Goal: Navigation & Orientation: Find specific page/section

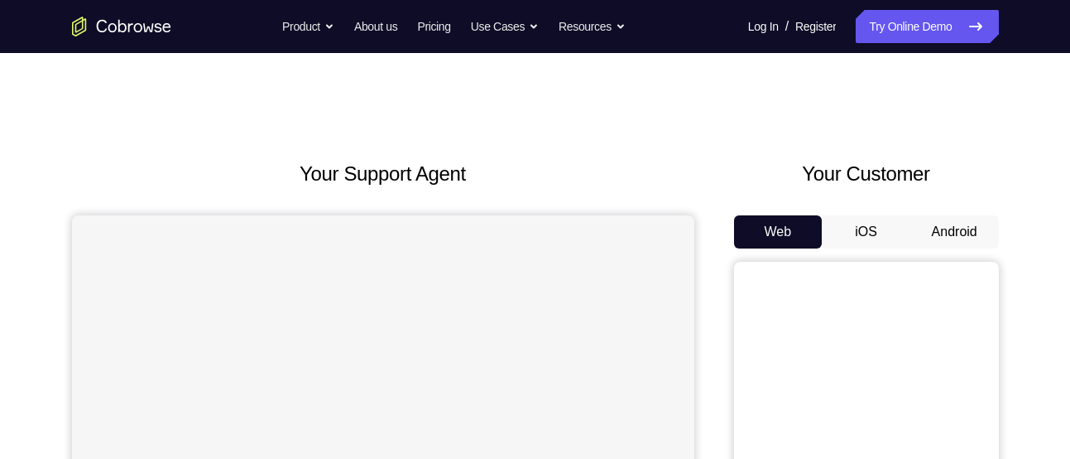
click at [940, 232] on button "Android" at bounding box center [955, 231] width 89 height 33
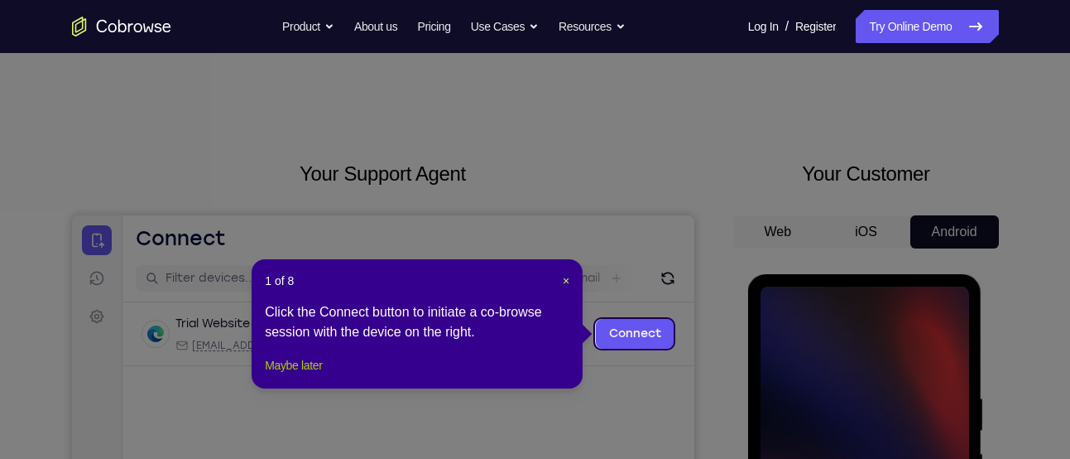
click at [313, 375] on button "Maybe later" at bounding box center [293, 365] width 57 height 20
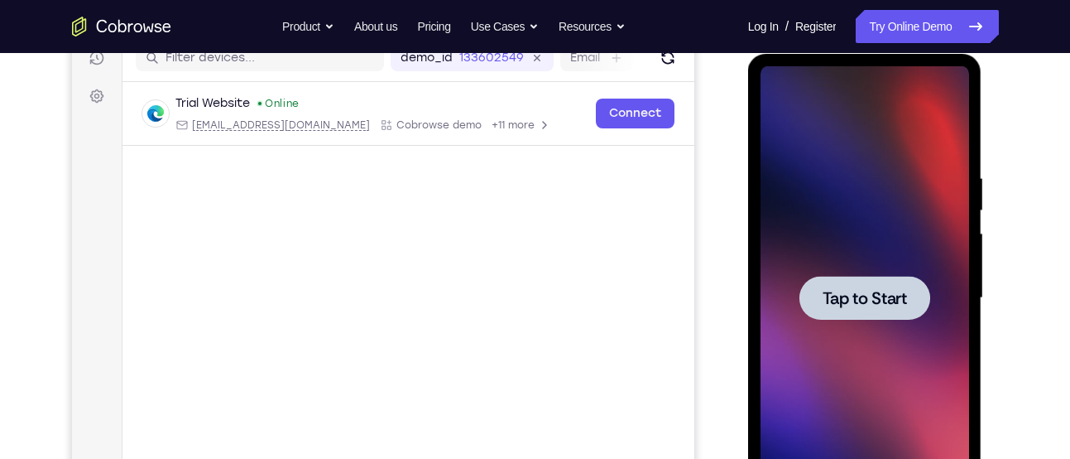
scroll to position [221, 0]
click at [809, 287] on div at bounding box center [865, 297] width 131 height 44
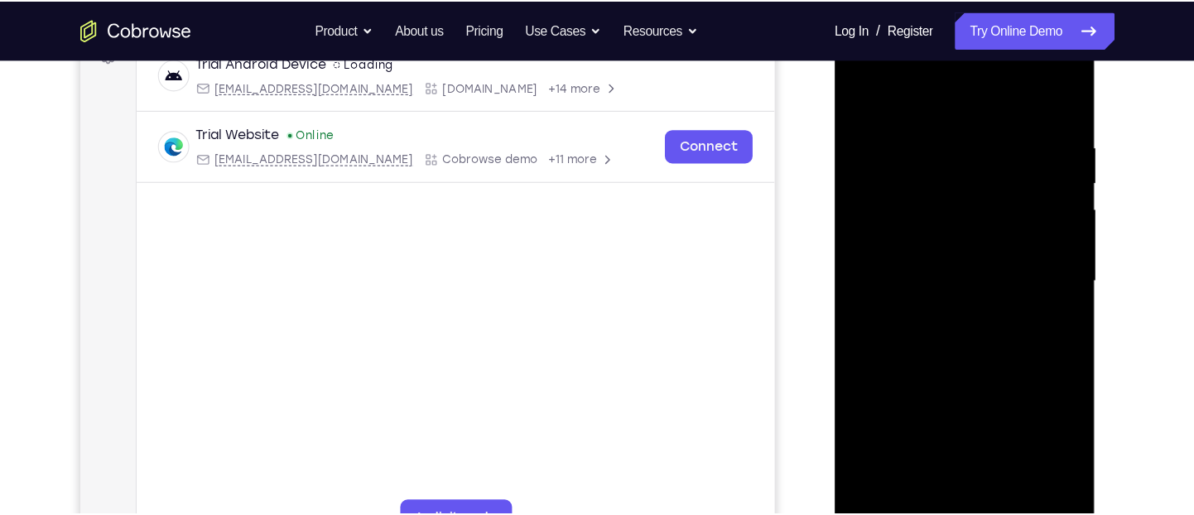
scroll to position [267, 0]
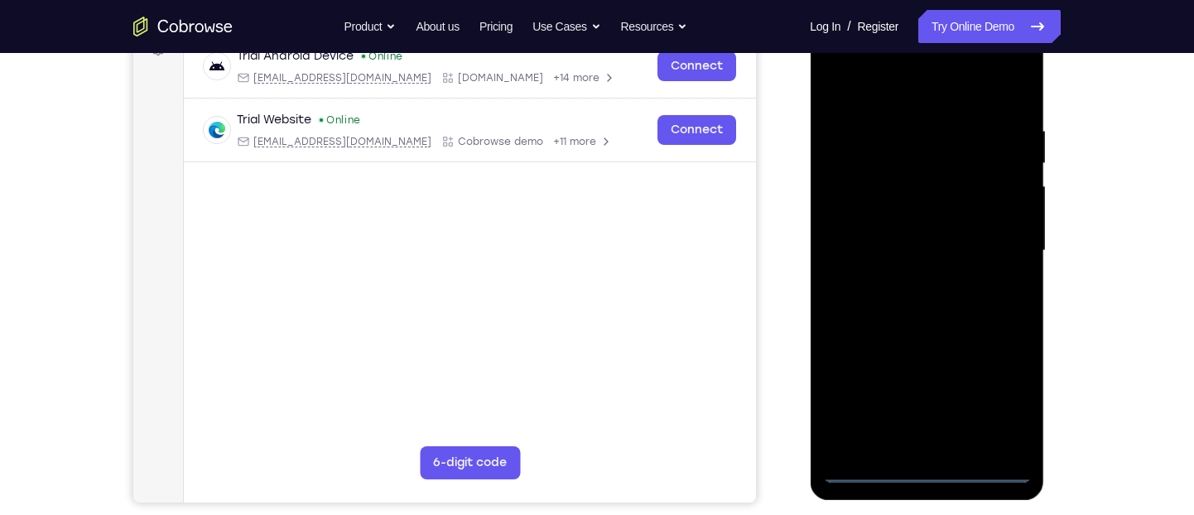
drag, startPoint x: 960, startPoint y: 5, endPoint x: 806, endPoint y: 260, distance: 297.5
click at [806, 260] on div at bounding box center [928, 248] width 265 height 509
click at [922, 458] on div at bounding box center [926, 251] width 209 height 464
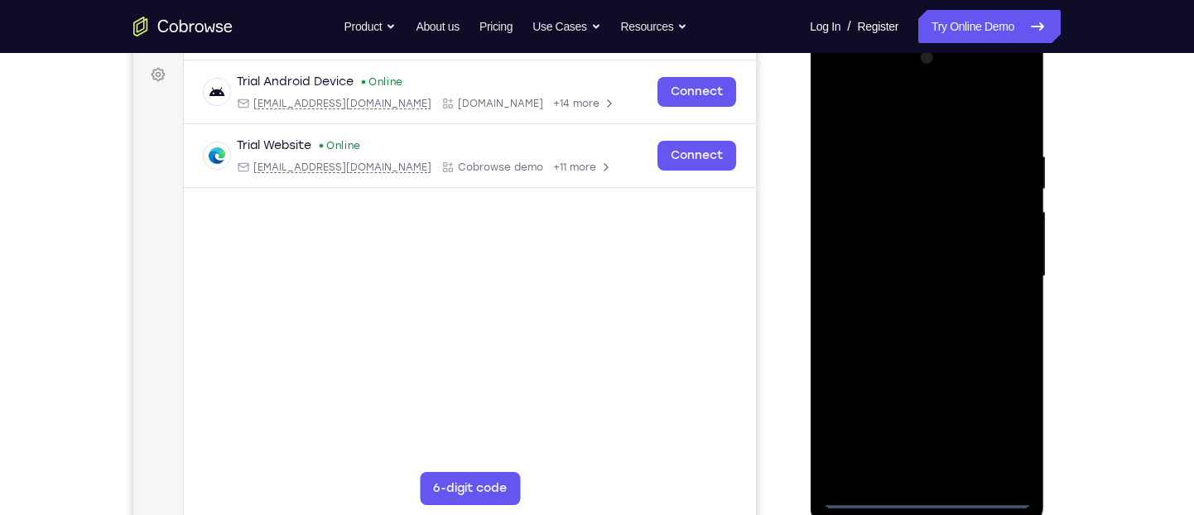
scroll to position [238, 0]
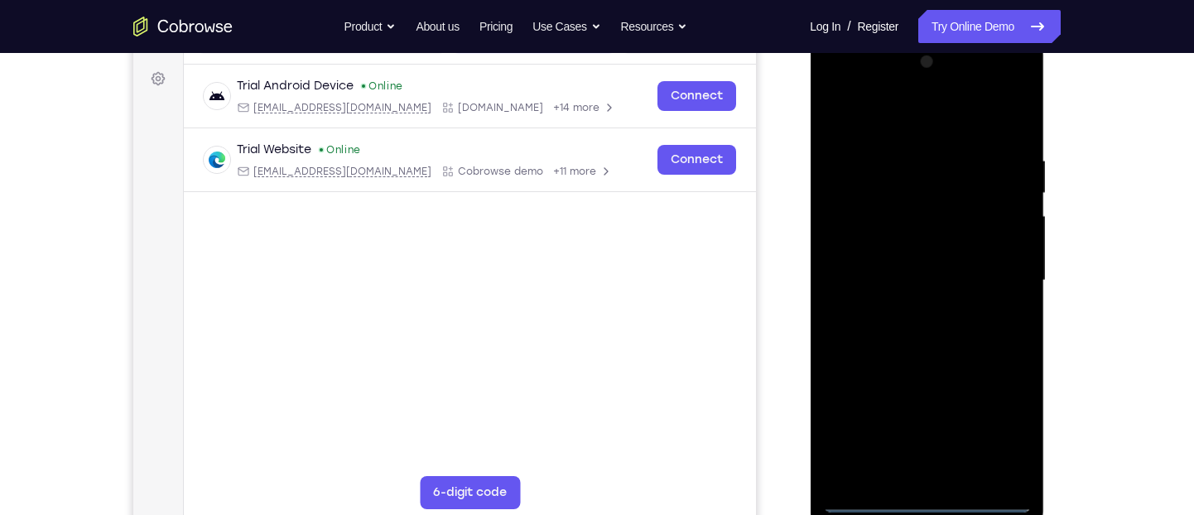
click at [927, 458] on div at bounding box center [926, 281] width 209 height 464
click at [997, 421] on div at bounding box center [926, 281] width 209 height 464
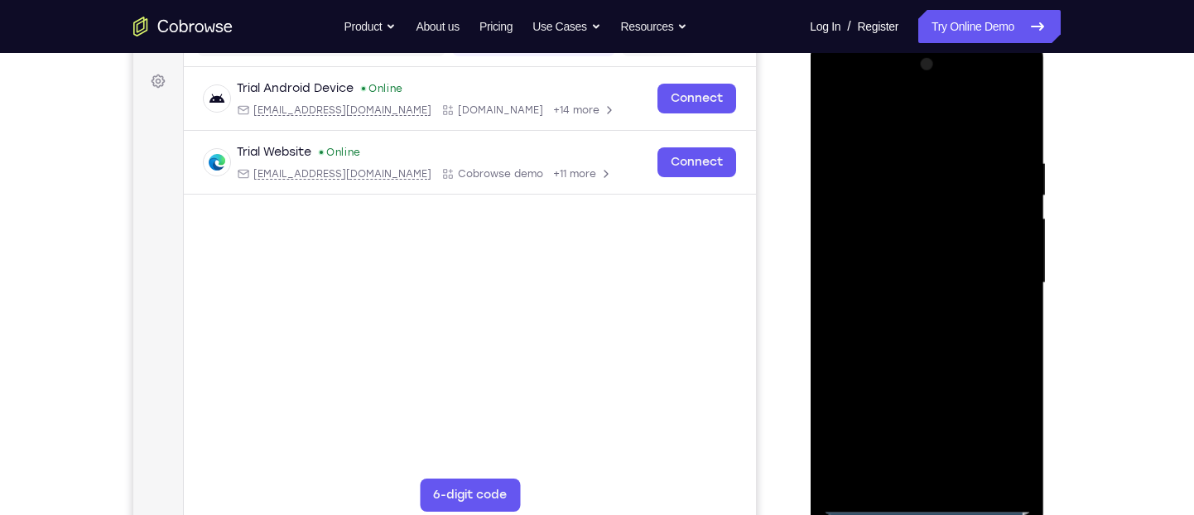
click at [879, 112] on div at bounding box center [926, 283] width 209 height 464
click at [988, 275] on div at bounding box center [926, 283] width 209 height 464
click at [909, 315] on div at bounding box center [926, 283] width 209 height 464
click at [885, 270] on div at bounding box center [926, 283] width 209 height 464
click at [869, 245] on div at bounding box center [926, 283] width 209 height 464
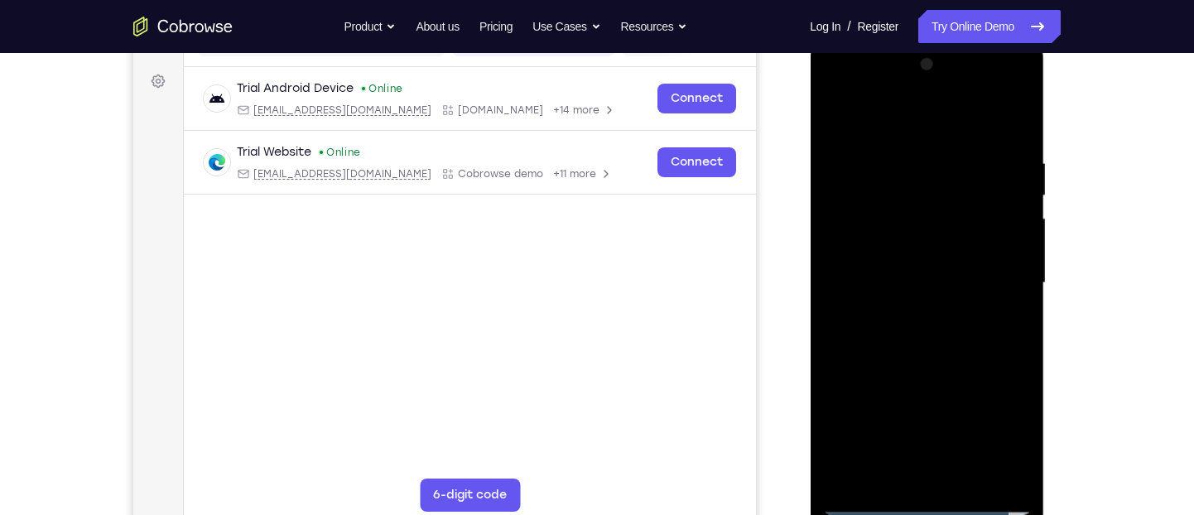
click at [924, 281] on div at bounding box center [926, 283] width 209 height 464
click at [916, 334] on div at bounding box center [926, 283] width 209 height 464
click at [917, 330] on div at bounding box center [926, 283] width 209 height 464
click at [897, 312] on div at bounding box center [926, 283] width 209 height 464
click at [926, 359] on div at bounding box center [926, 283] width 209 height 464
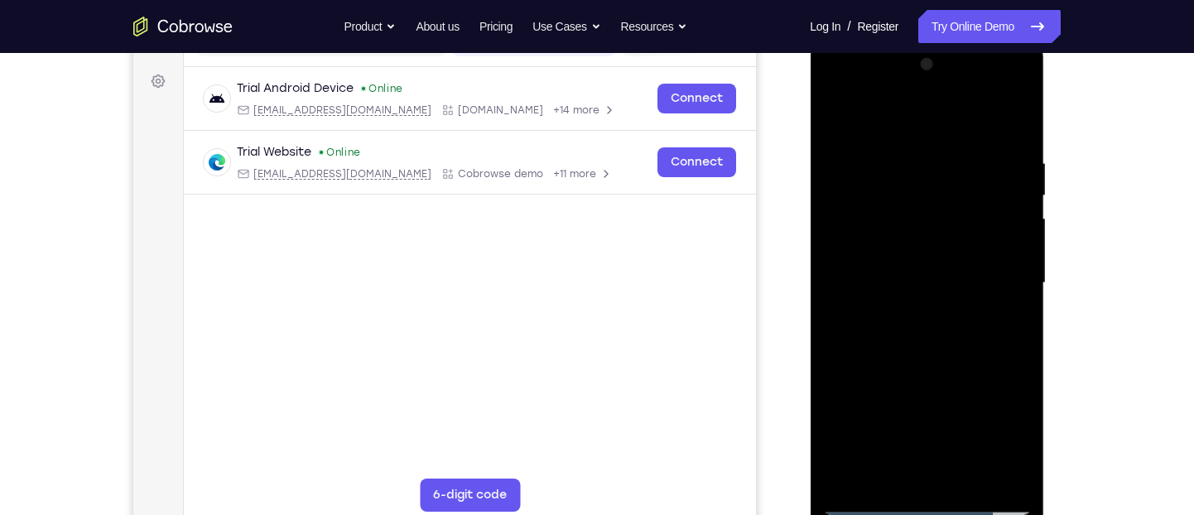
click at [1018, 458] on div at bounding box center [926, 283] width 209 height 464
click at [922, 379] on div at bounding box center [926, 283] width 209 height 464
click at [892, 372] on div at bounding box center [926, 283] width 209 height 464
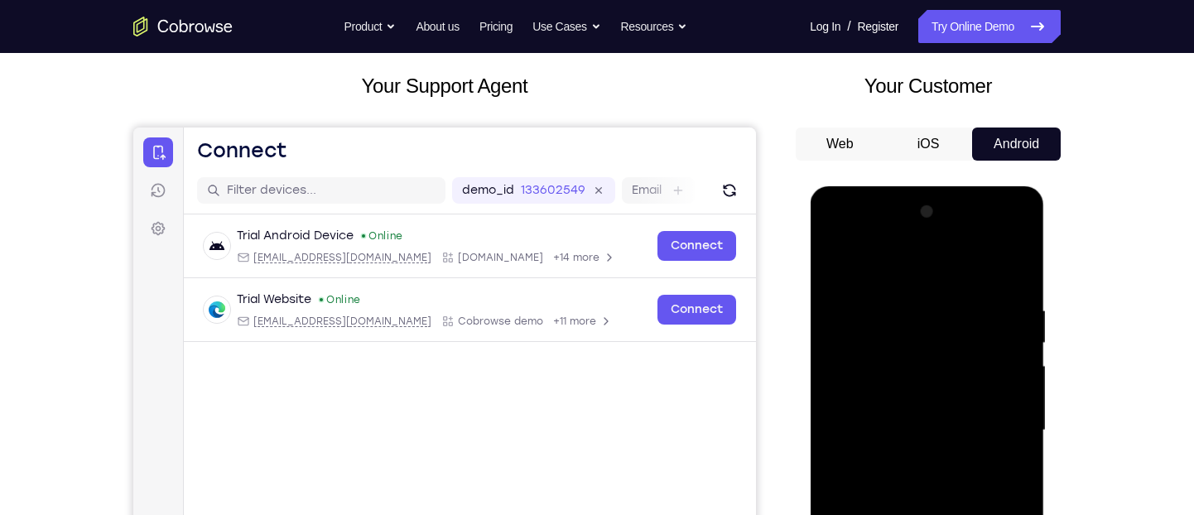
scroll to position [228, 0]
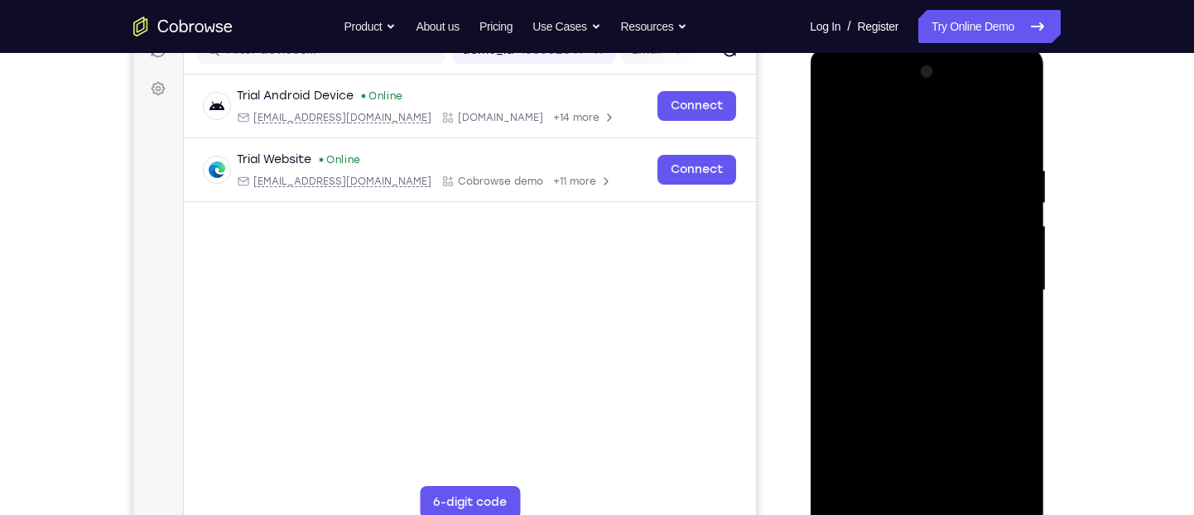
click at [866, 458] on div at bounding box center [926, 291] width 209 height 464
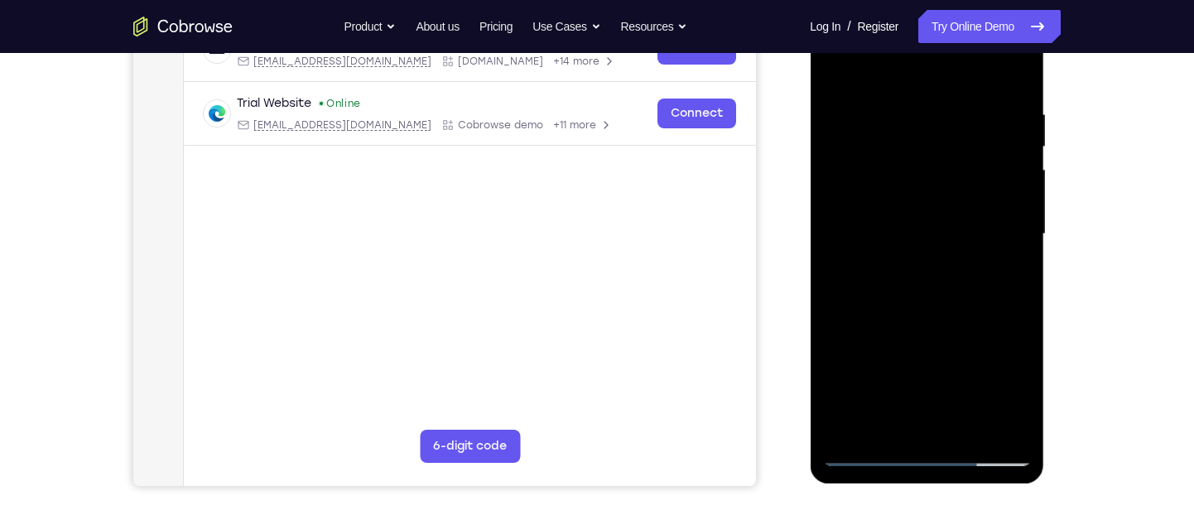
scroll to position [286, 0]
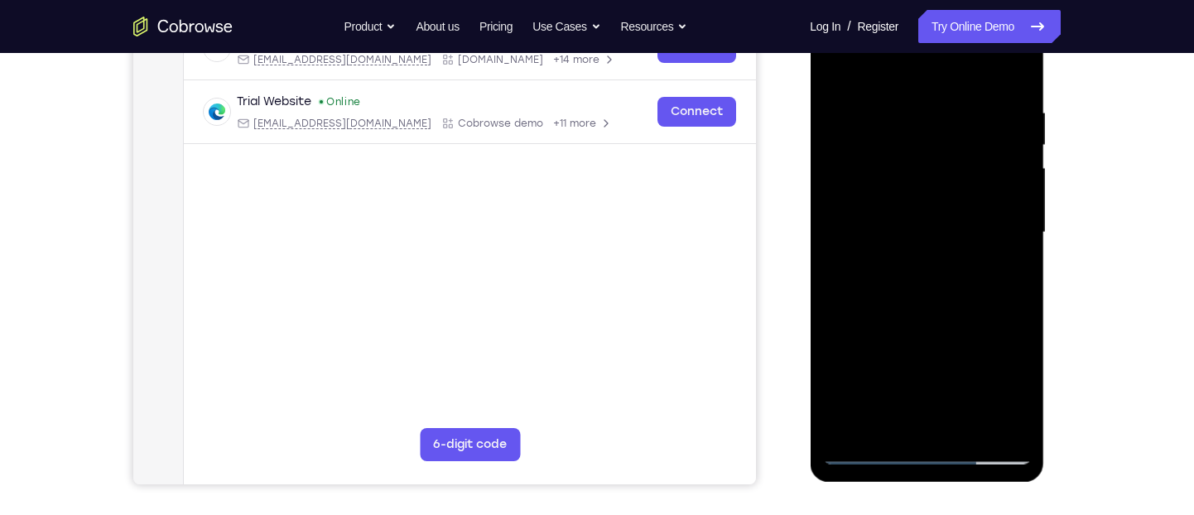
click at [849, 432] on div at bounding box center [926, 233] width 209 height 464
click at [1012, 305] on div at bounding box center [926, 233] width 209 height 464
click at [1013, 308] on div at bounding box center [926, 233] width 209 height 464
click at [1019, 310] on div at bounding box center [926, 233] width 209 height 464
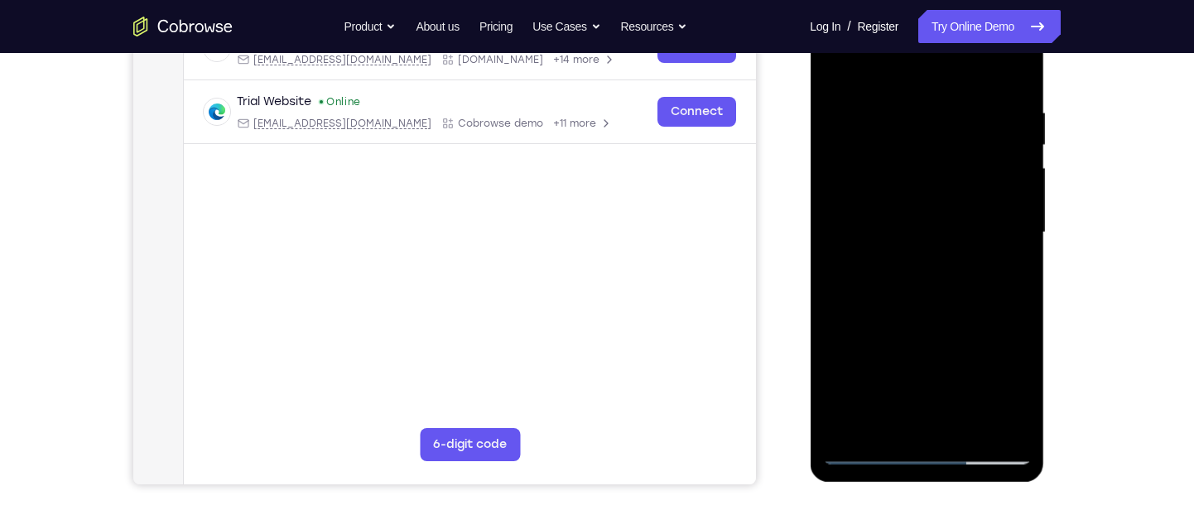
click at [1020, 407] on div at bounding box center [926, 233] width 209 height 464
click at [1018, 304] on div at bounding box center [926, 233] width 209 height 464
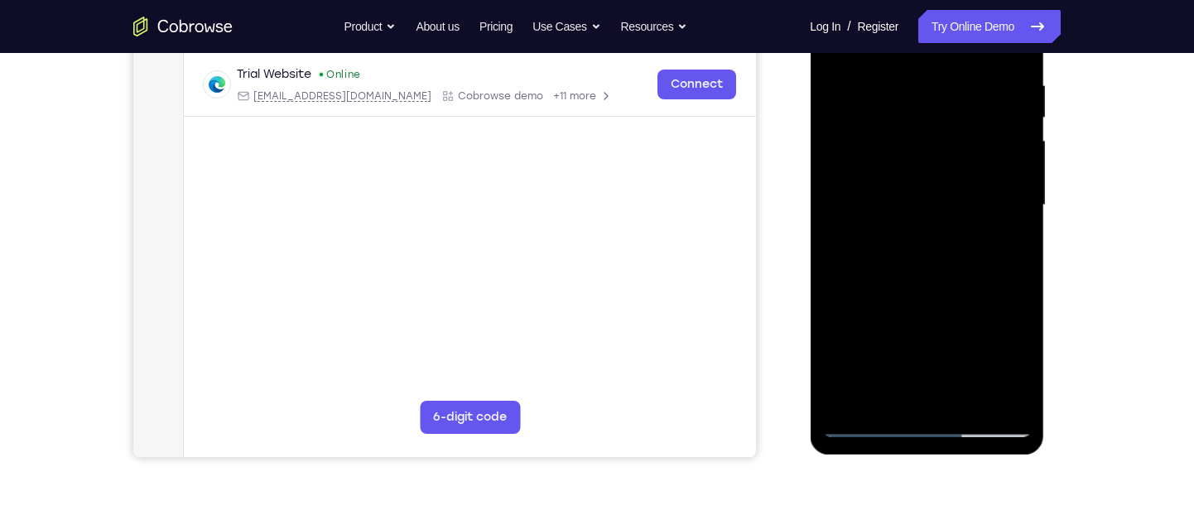
scroll to position [315, 0]
click at [1018, 274] on div at bounding box center [926, 204] width 209 height 464
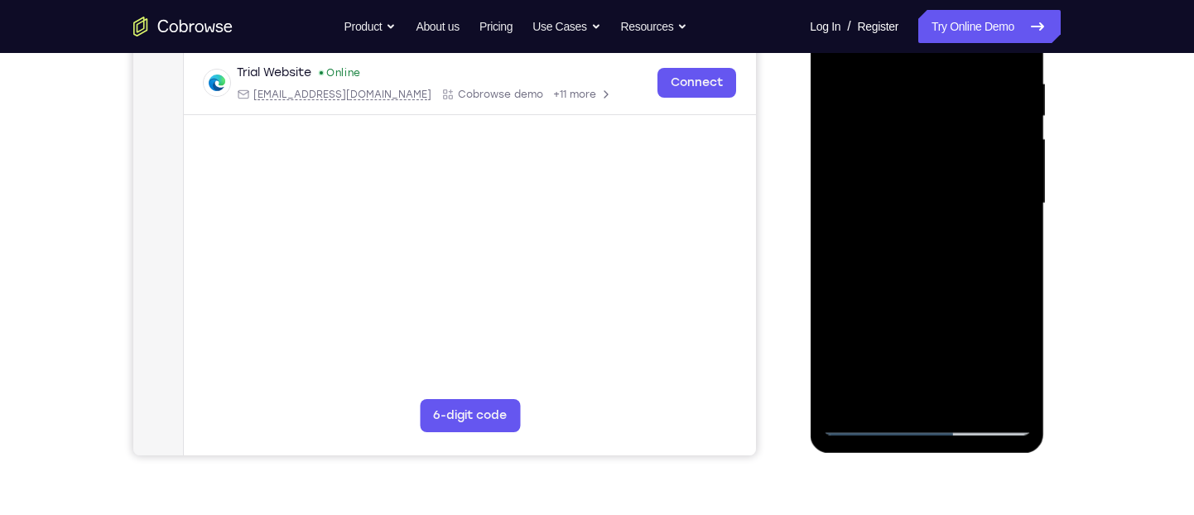
click at [1018, 274] on div at bounding box center [926, 204] width 209 height 464
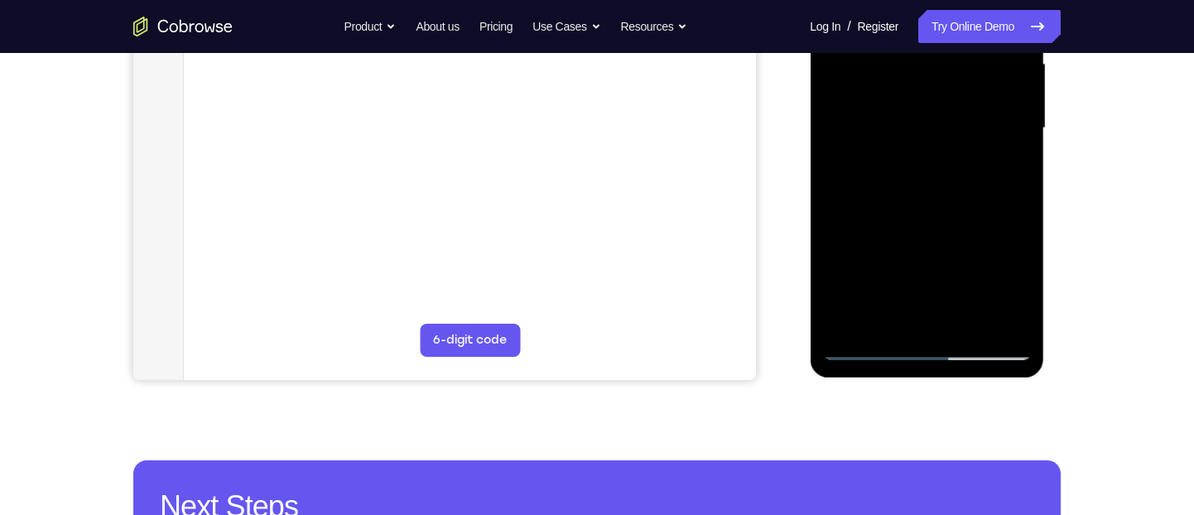
click at [1018, 198] on div at bounding box center [926, 129] width 209 height 464
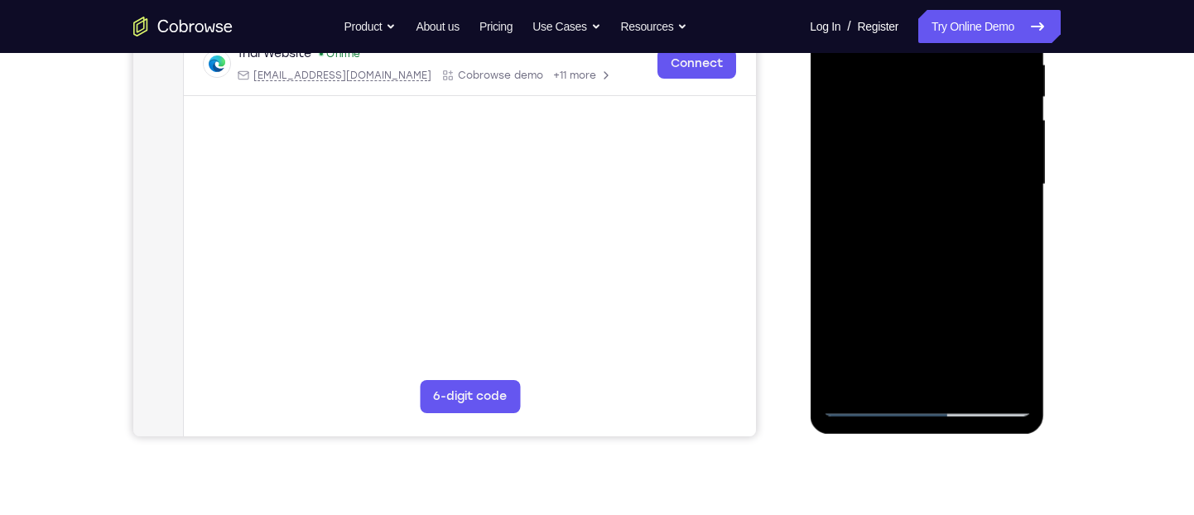
scroll to position [309, 0]
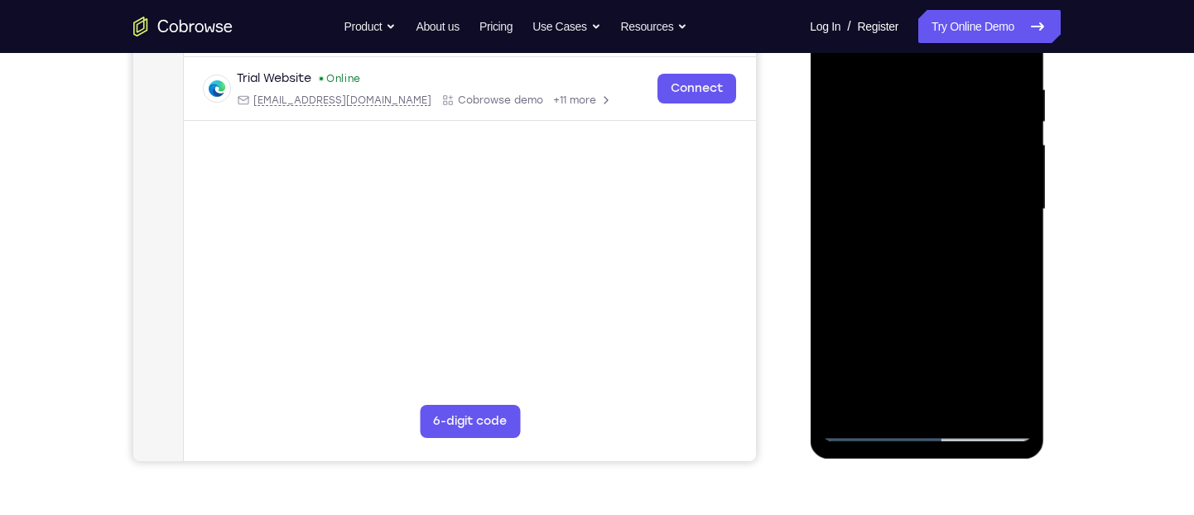
drag, startPoint x: 946, startPoint y: 300, endPoint x: 926, endPoint y: 401, distance: 103.1
click at [926, 401] on div at bounding box center [926, 210] width 209 height 464
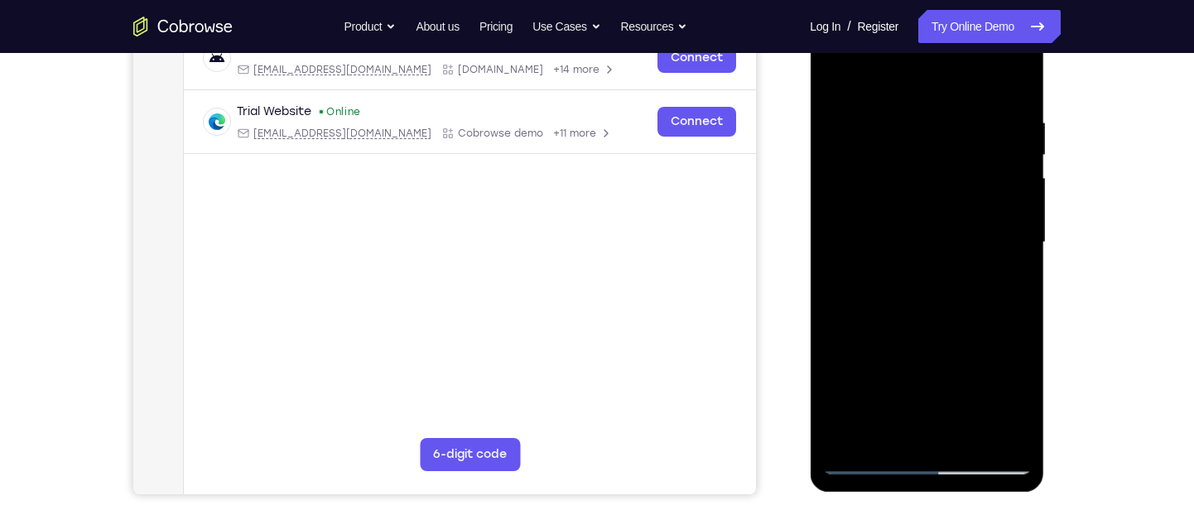
click at [943, 160] on div at bounding box center [926, 243] width 209 height 464
click at [946, 204] on div at bounding box center [926, 243] width 209 height 464
click at [902, 103] on div at bounding box center [926, 243] width 209 height 464
click at [988, 427] on div at bounding box center [926, 243] width 209 height 464
click at [1010, 212] on div at bounding box center [926, 243] width 209 height 464
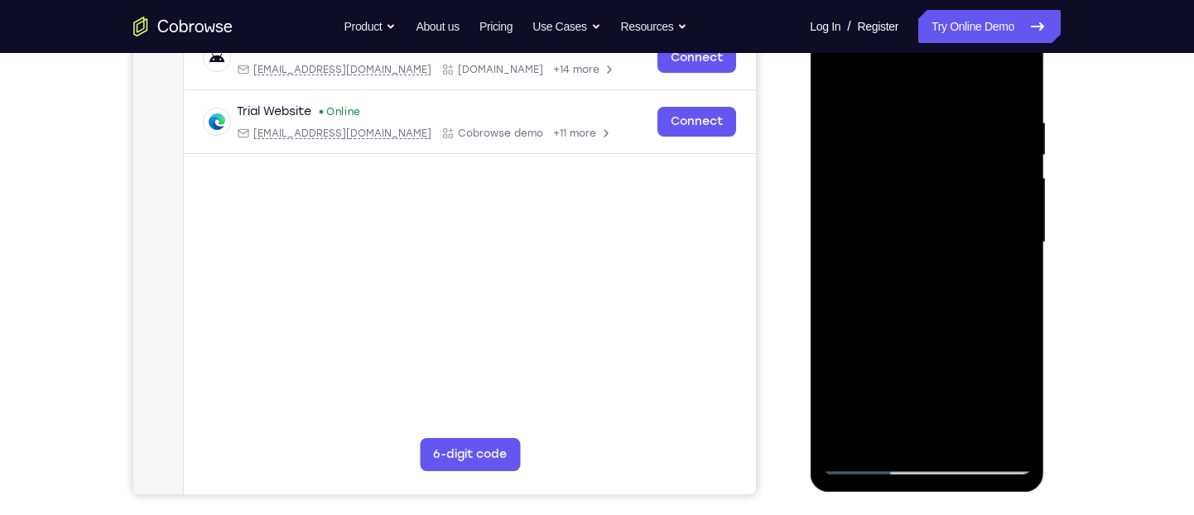
click at [989, 435] on div at bounding box center [926, 243] width 209 height 464
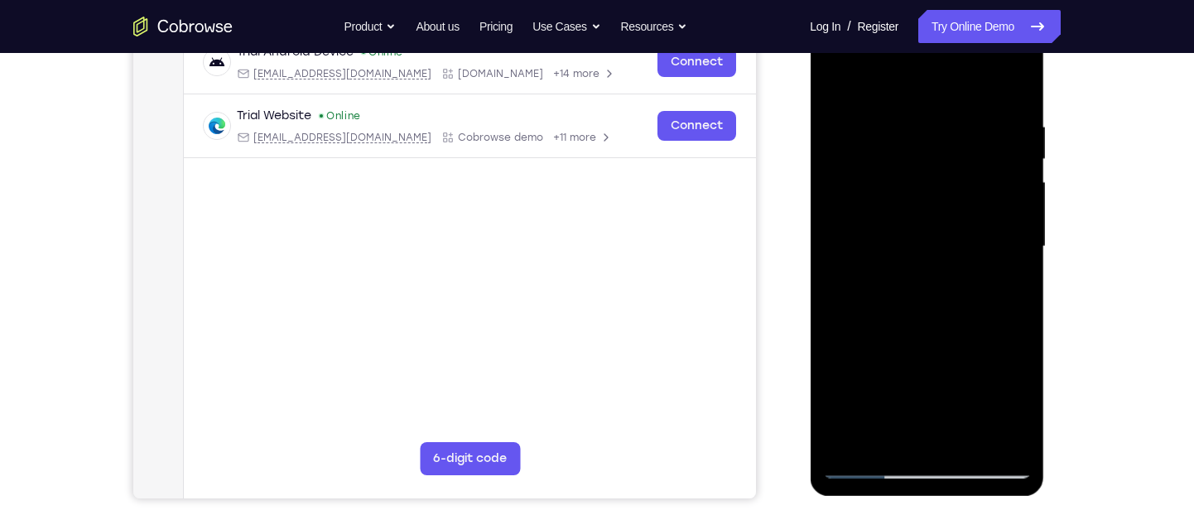
scroll to position [271, 0]
click at [1017, 363] on div at bounding box center [926, 248] width 209 height 464
click at [1018, 143] on div at bounding box center [926, 248] width 209 height 464
